Goal: Transaction & Acquisition: Obtain resource

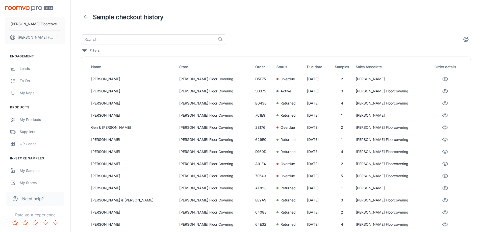
click at [85, 17] on icon at bounding box center [86, 17] width 6 height 6
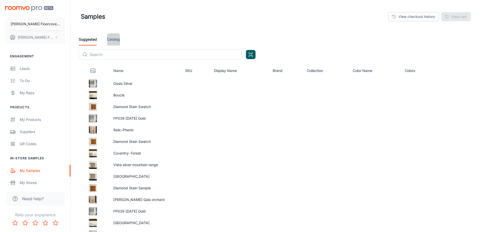
click at [115, 41] on link "Catalog" at bounding box center [113, 39] width 13 height 12
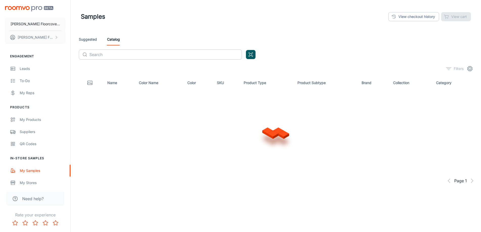
click at [114, 55] on input "text" at bounding box center [165, 55] width 153 height 10
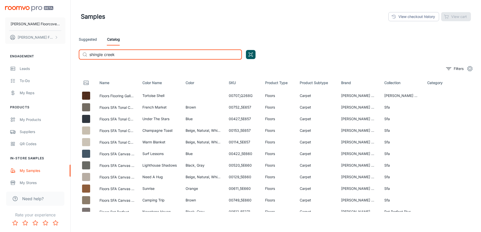
type input "shingle creek"
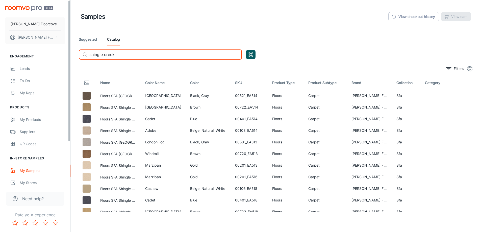
drag, startPoint x: 136, startPoint y: 54, endPoint x: 54, endPoint y: 60, distance: 82.3
click at [54, 60] on div "[PERSON_NAME] Floorcovering [PERSON_NAME] Floorcovering Engagement Leads To-do …" at bounding box center [240, 130] width 481 height 260
type input "shaw shingle creek"
drag, startPoint x: 24, startPoint y: 54, endPoint x: 8, endPoint y: 55, distance: 16.2
click at [8, 55] on div "Frederick's Floorcovering Fredericks Floorcovering Engagement Leads To-do My Re…" at bounding box center [240, 130] width 481 height 260
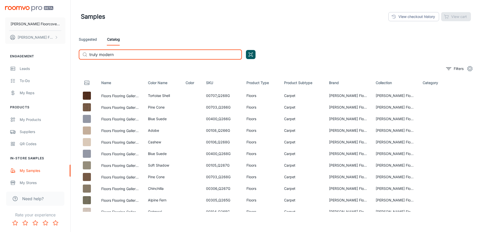
drag, startPoint x: 118, startPoint y: 55, endPoint x: 46, endPoint y: 59, distance: 72.6
click at [46, 59] on div "Frederick's Floorcovering Fredericks Floorcovering Engagement Leads To-do My Re…" at bounding box center [240, 130] width 481 height 260
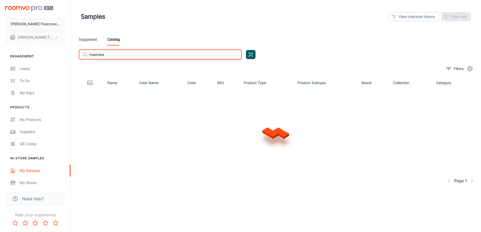
type input "mainstay"
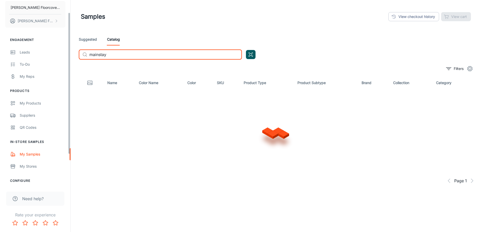
scroll to position [25, 0]
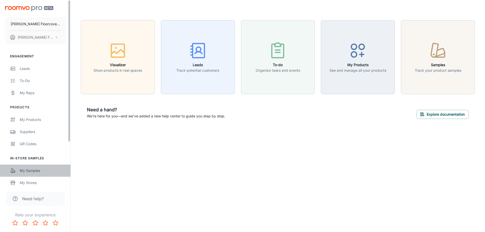
click at [45, 168] on div "My Samples" at bounding box center [43, 171] width 46 height 6
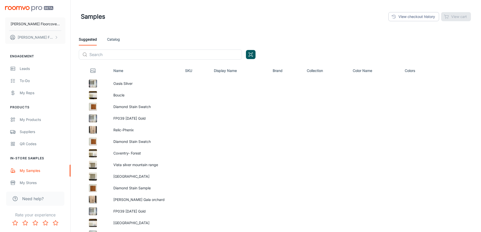
click at [118, 38] on link "Catalog" at bounding box center [113, 39] width 13 height 12
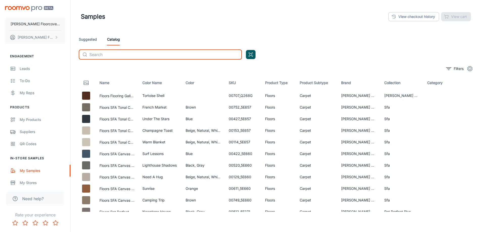
click at [119, 55] on input "text" at bounding box center [165, 55] width 153 height 10
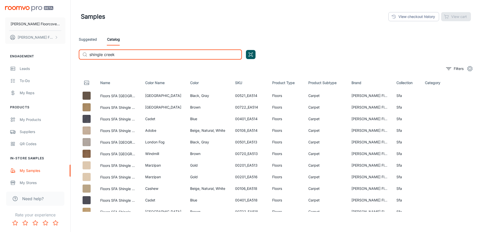
drag, startPoint x: 128, startPoint y: 54, endPoint x: 54, endPoint y: 56, distance: 73.3
click at [54, 56] on div "[PERSON_NAME] Floorcovering [PERSON_NAME] Floorcovering Engagement Leads To-do …" at bounding box center [240, 130] width 481 height 260
click at [147, 55] on input "shingle creek" at bounding box center [165, 55] width 153 height 10
drag, startPoint x: 147, startPoint y: 55, endPoint x: 66, endPoint y: 59, distance: 80.9
click at [66, 59] on div "[PERSON_NAME] Floorcovering [PERSON_NAME] Floorcovering Engagement Leads To-do …" at bounding box center [240, 130] width 481 height 260
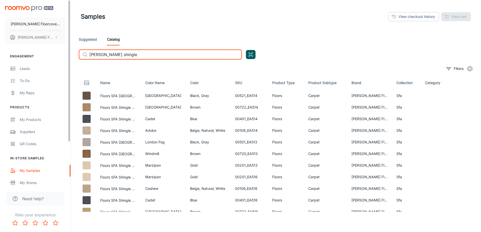
drag, startPoint x: 136, startPoint y: 55, endPoint x: 46, endPoint y: 61, distance: 90.4
click at [46, 61] on div "[PERSON_NAME] Floorcovering [PERSON_NAME] Floorcovering Engagement Leads To-do …" at bounding box center [240, 130] width 481 height 260
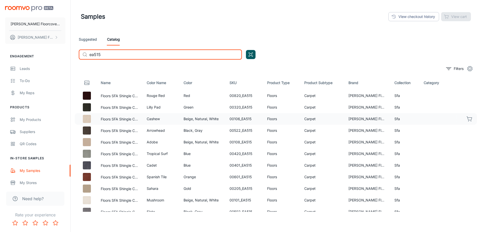
type input "ea515"
click at [468, 118] on icon "button" at bounding box center [470, 119] width 6 height 6
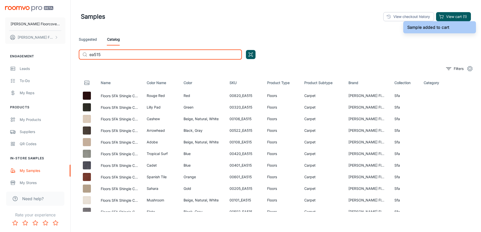
drag, startPoint x: 120, startPoint y: 55, endPoint x: 65, endPoint y: 56, distance: 54.8
click at [65, 56] on div "[PERSON_NAME] Floorcovering [PERSON_NAME] Floorcovering Engagement Leads To-do …" at bounding box center [240, 130] width 481 height 260
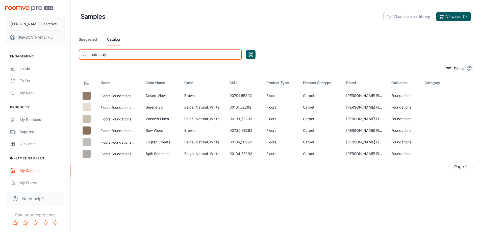
drag, startPoint x: 110, startPoint y: 57, endPoint x: 38, endPoint y: 60, distance: 71.8
click at [38, 60] on div "[PERSON_NAME] Floorcovering [PERSON_NAME] Floorcovering Engagement Leads To-do …" at bounding box center [240, 130] width 481 height 260
type input "5e292"
click at [469, 107] on icon "button" at bounding box center [470, 107] width 6 height 6
drag, startPoint x: 126, startPoint y: 54, endPoint x: 71, endPoint y: 55, distance: 54.8
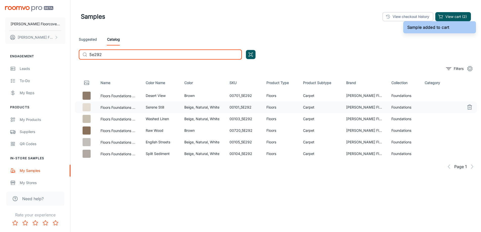
click at [71, 55] on div "Samples View checkout history View cart (2) Suggested Catalog ​ 5e292 ​ Filters…" at bounding box center [276, 130] width 410 height 260
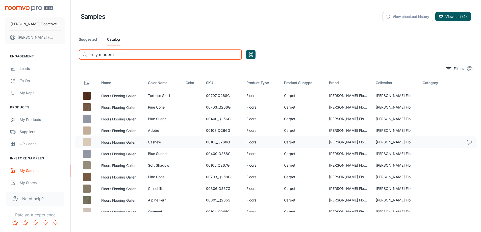
type input "truly modern"
click at [467, 143] on icon "button" at bounding box center [470, 142] width 6 height 6
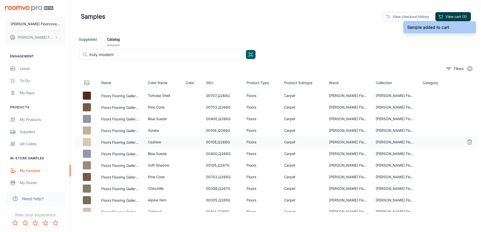
click at [466, 13] on button "View cart (3)" at bounding box center [453, 16] width 36 height 9
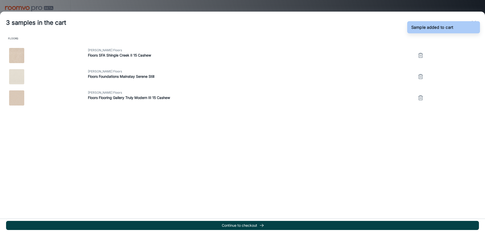
click at [247, 224] on button "Continue to checkout" at bounding box center [242, 225] width 473 height 9
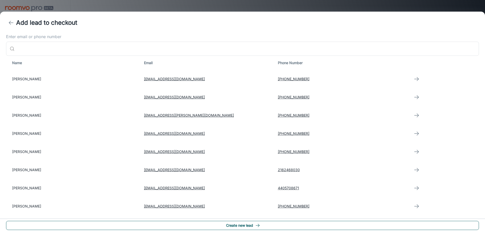
click at [260, 228] on icon "button" at bounding box center [257, 225] width 5 height 5
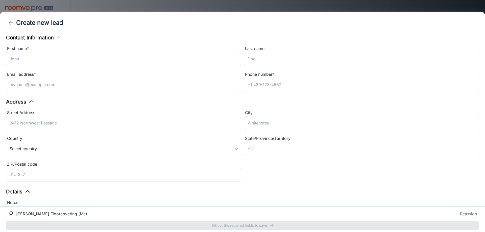
click at [52, 62] on input "First name *" at bounding box center [123, 59] width 235 height 14
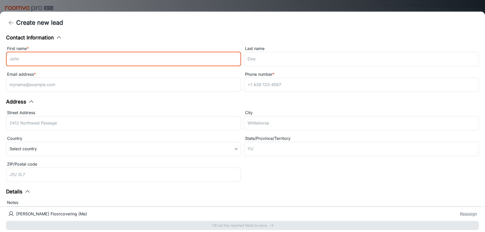
type input "S"
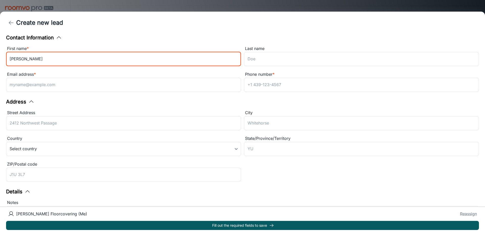
type input "[PERSON_NAME]"
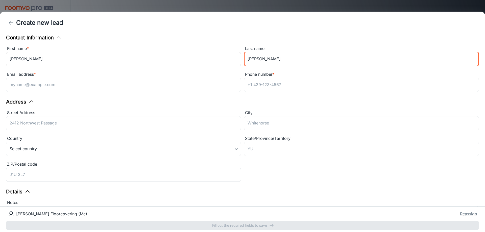
type input "[PERSON_NAME]"
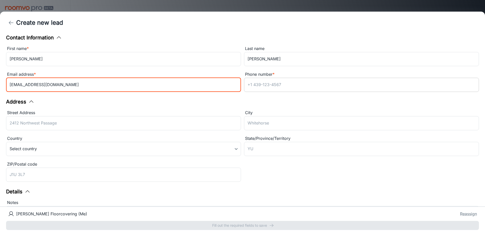
type input "[EMAIL_ADDRESS][DOMAIN_NAME]"
click at [270, 86] on input "Phone number *" at bounding box center [361, 85] width 235 height 14
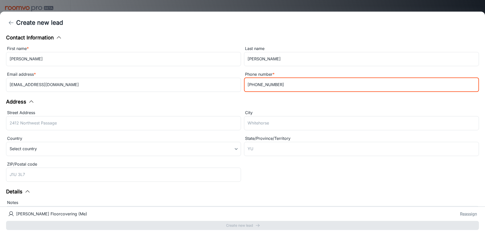
type input "[PHONE_NUMBER]"
click at [276, 104] on div "Contact Information First name * [PERSON_NAME] ​ Last name [PERSON_NAME] ​ Emai…" at bounding box center [242, 120] width 485 height 173
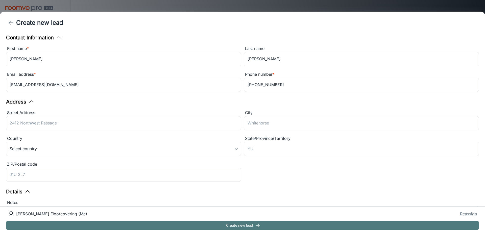
click at [251, 226] on button "Create new lead" at bounding box center [242, 225] width 473 height 9
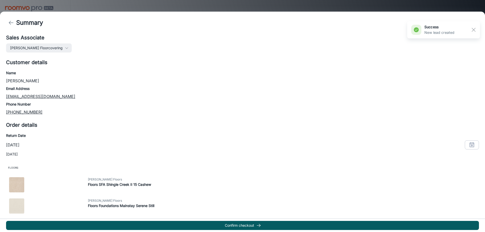
click at [251, 226] on button "Confirm checkout" at bounding box center [242, 225] width 473 height 9
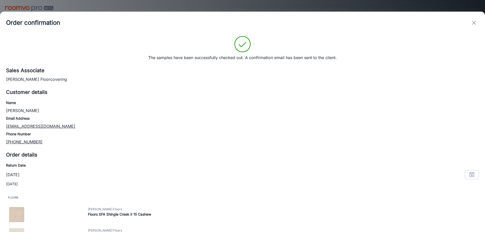
click at [476, 22] on icon "exit" at bounding box center [474, 23] width 6 height 6
